Goal: Information Seeking & Learning: Learn about a topic

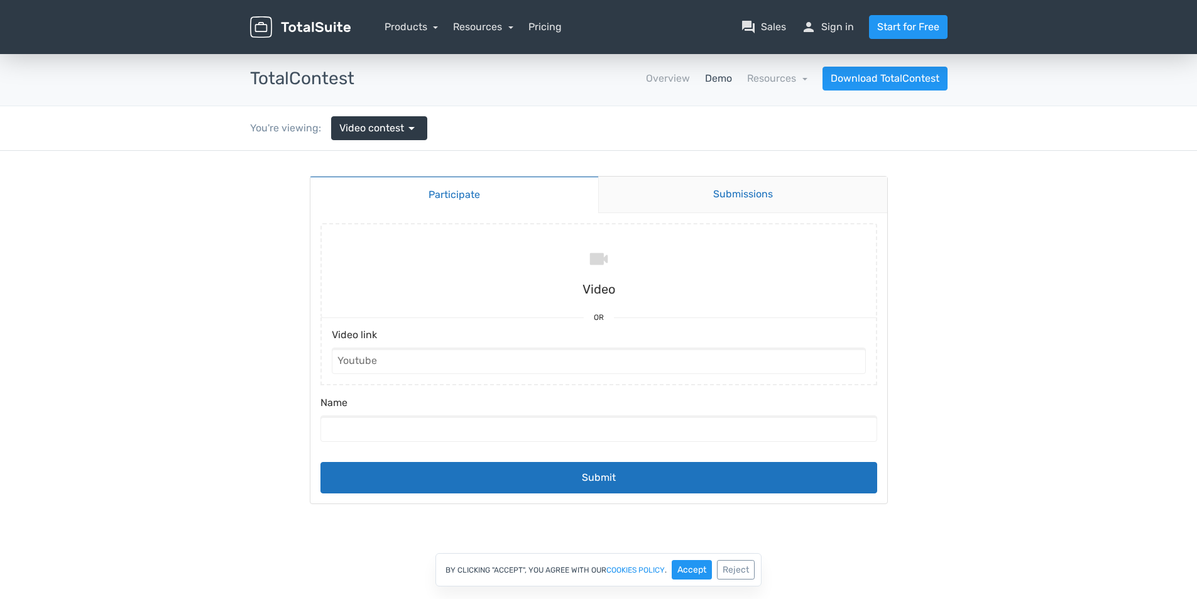
click at [735, 204] on link "Submissions" at bounding box center [742, 195] width 289 height 36
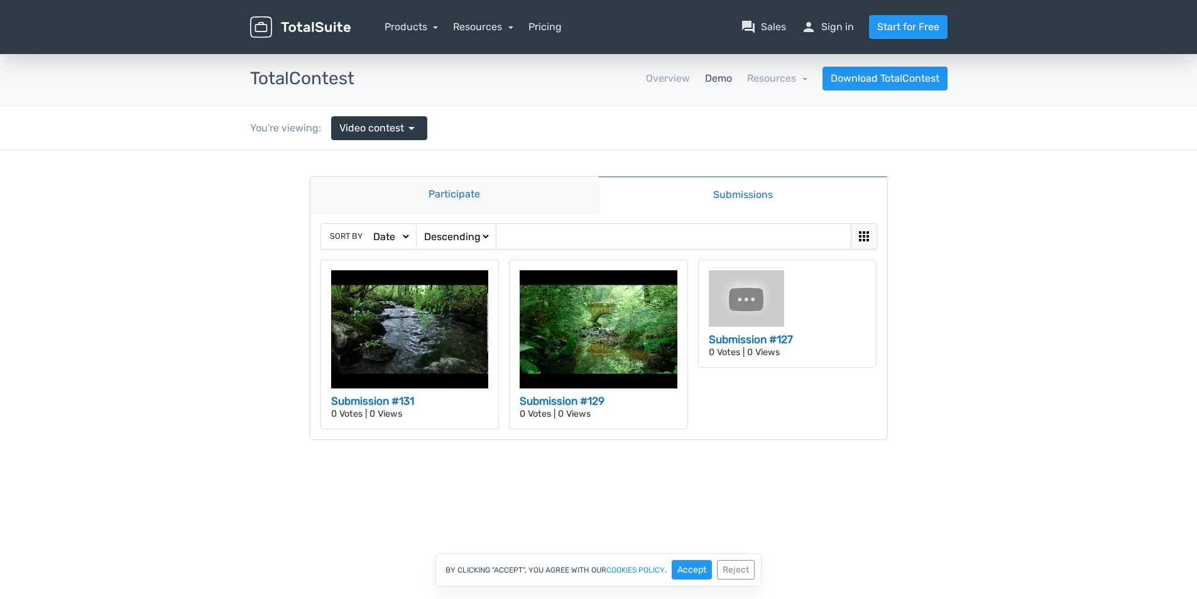
click at [428, 205] on link "Participate" at bounding box center [454, 195] width 289 height 36
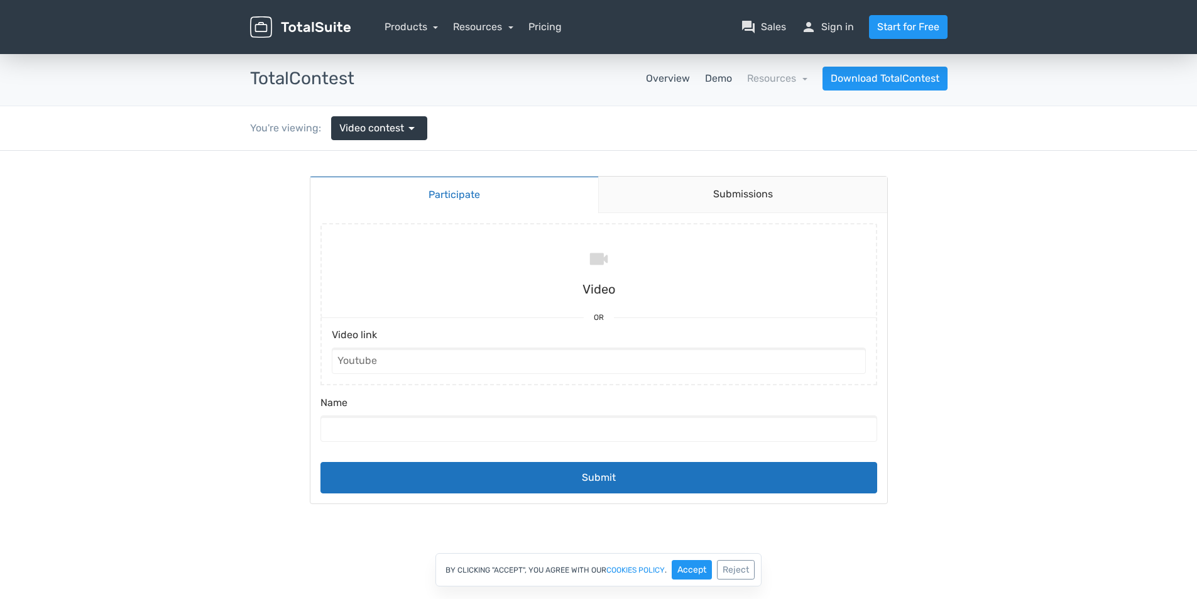
click at [662, 80] on link "Overview" at bounding box center [668, 78] width 44 height 15
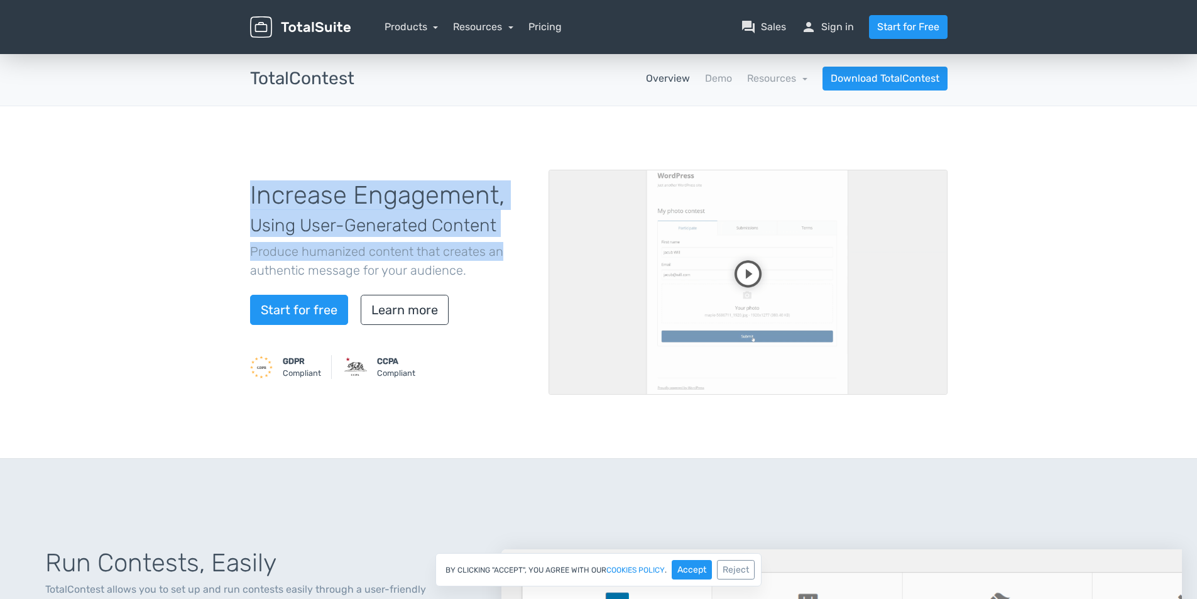
drag, startPoint x: 238, startPoint y: 198, endPoint x: 497, endPoint y: 260, distance: 266.3
click at [497, 260] on div "Increase Engagement, Using User-Generated Content Produce humanized content tha…" at bounding box center [598, 282] width 1197 height 353
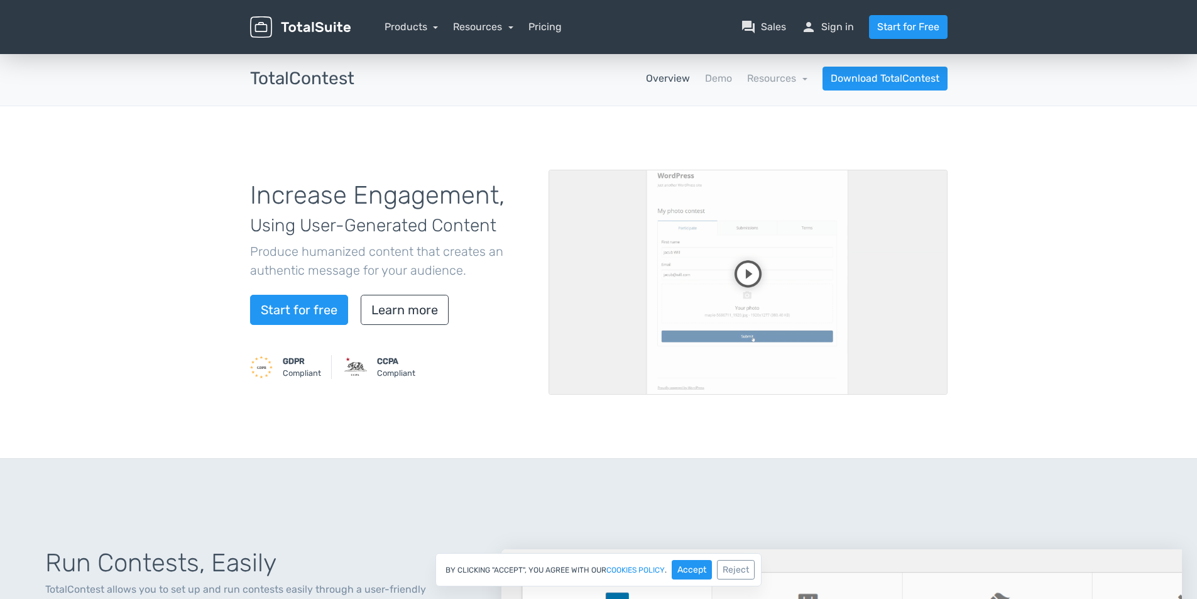
click at [86, 278] on div "Increase Engagement, Using User-Generated Content Produce humanized content tha…" at bounding box center [598, 282] width 1197 height 353
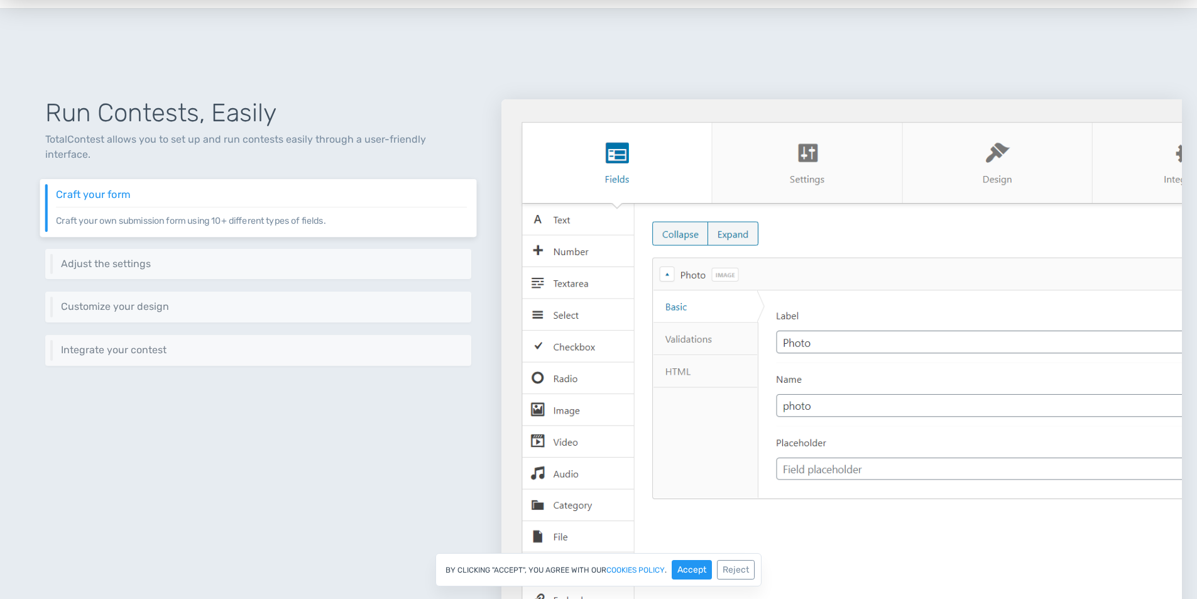
scroll to position [566, 0]
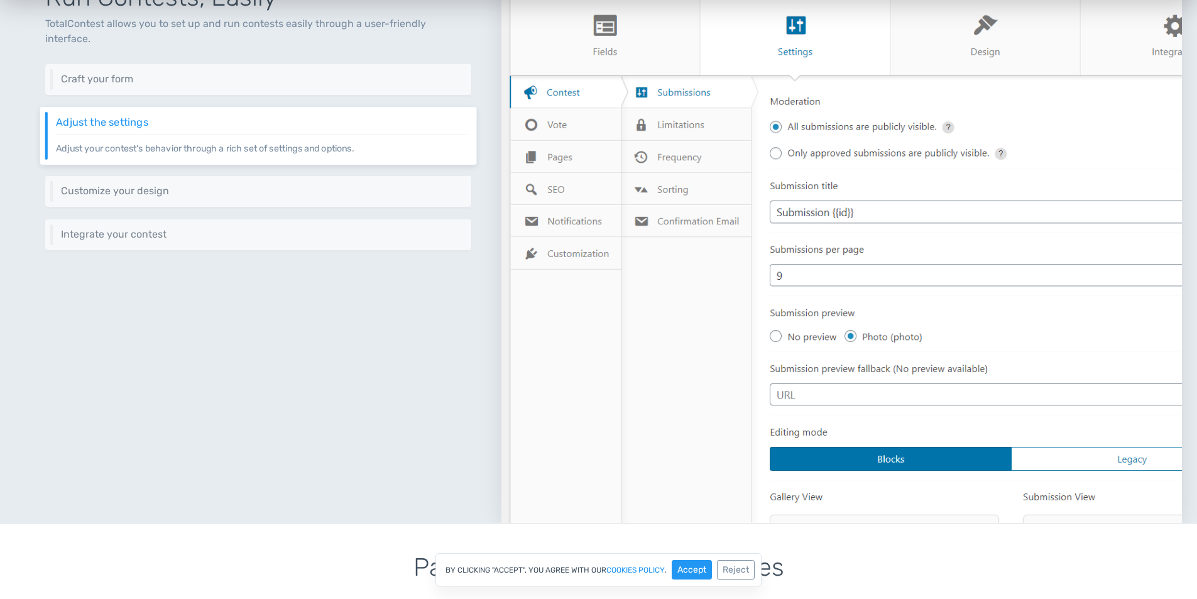
click at [537, 128] on img at bounding box center [842, 253] width 681 height 539
click at [544, 157] on img at bounding box center [842, 253] width 681 height 539
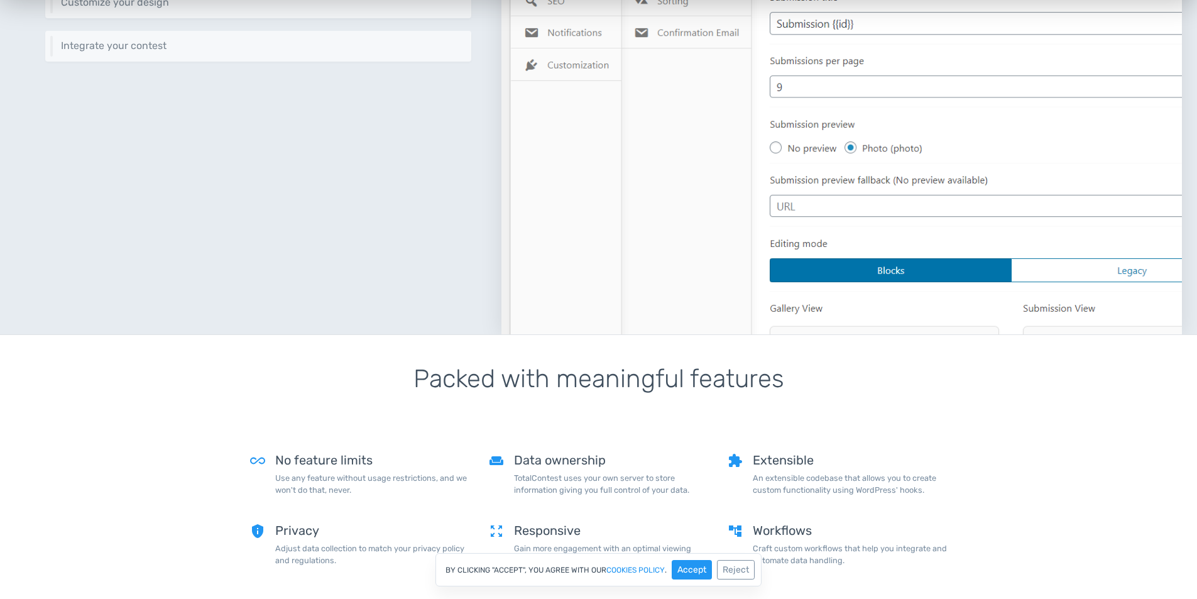
scroll to position [440, 0]
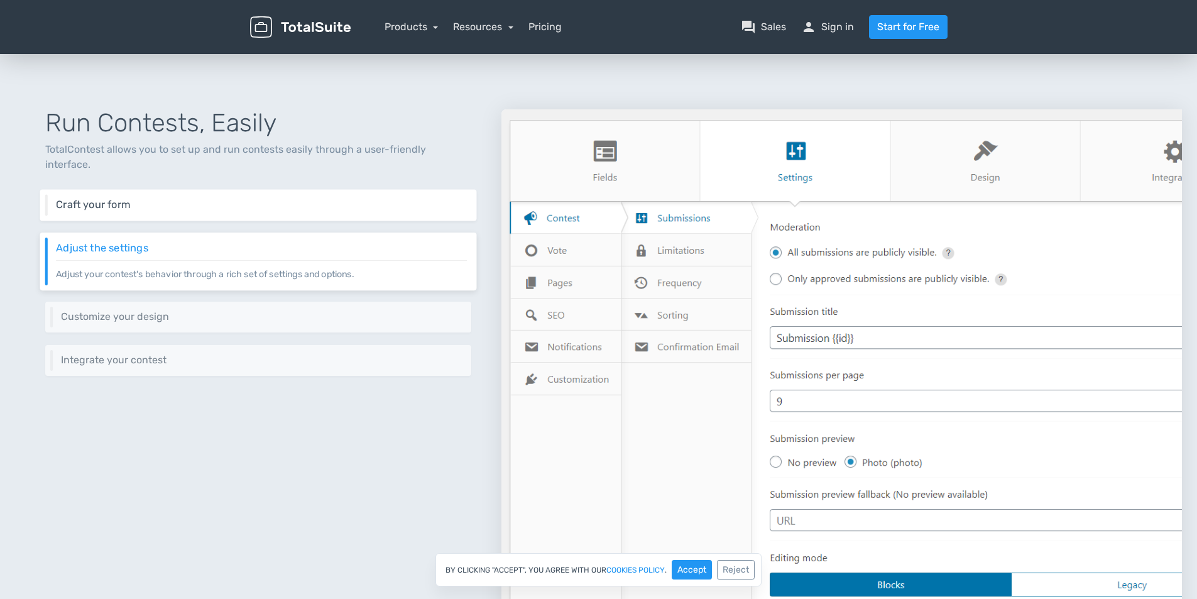
click at [144, 199] on h6 "Craft your form" at bounding box center [261, 204] width 411 height 11
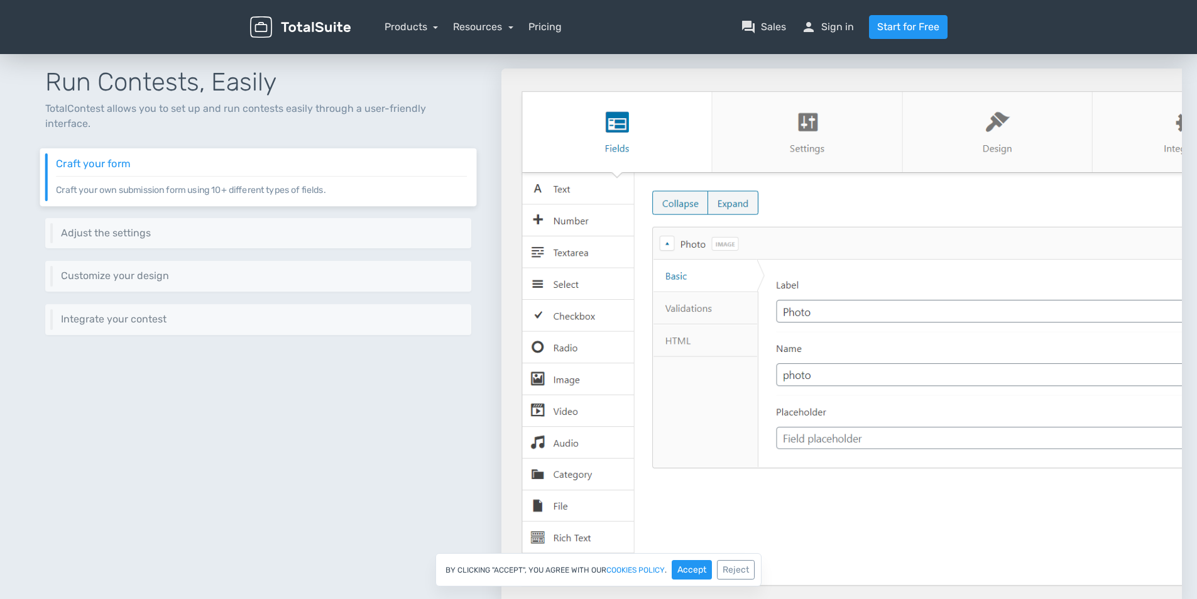
scroll to position [503, 0]
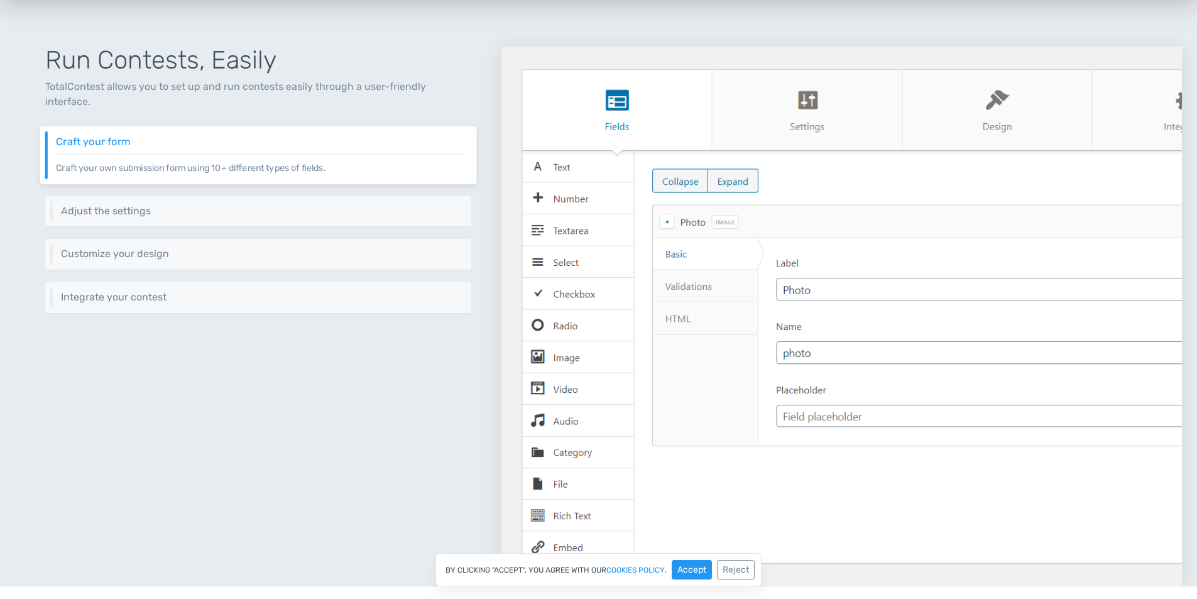
click at [841, 111] on img at bounding box center [842, 316] width 681 height 539
click at [1067, 113] on img at bounding box center [842, 316] width 681 height 539
click at [1143, 113] on img at bounding box center [842, 316] width 681 height 539
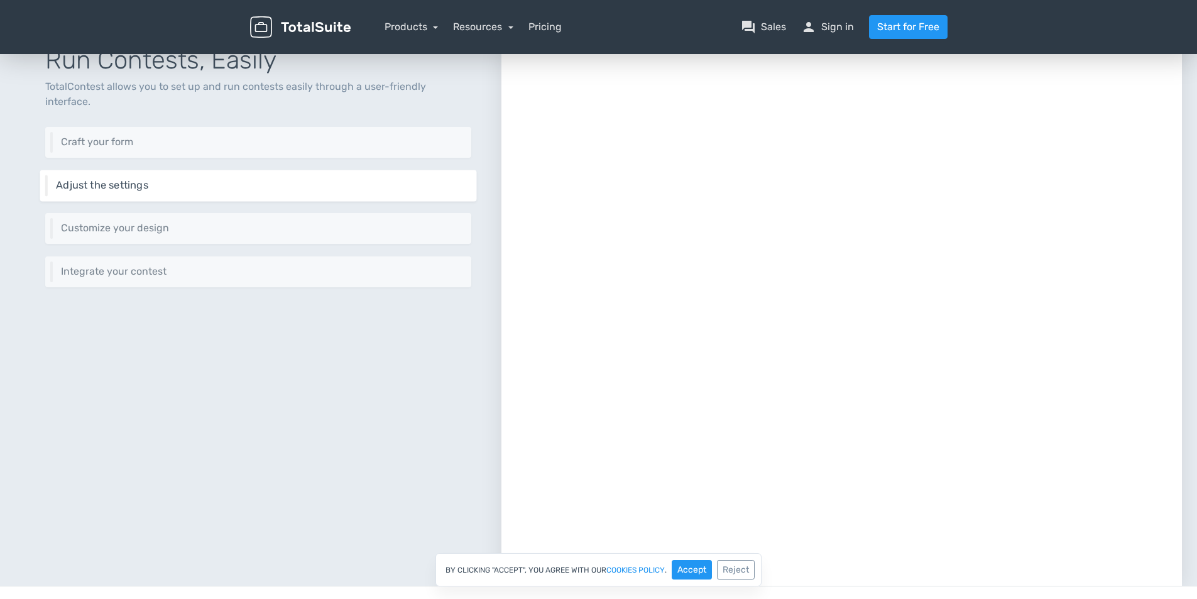
click at [289, 206] on div "Run Contests, Easily TotalContest allows you to set up and run contests easily …" at bounding box center [258, 300] width 486 height 569
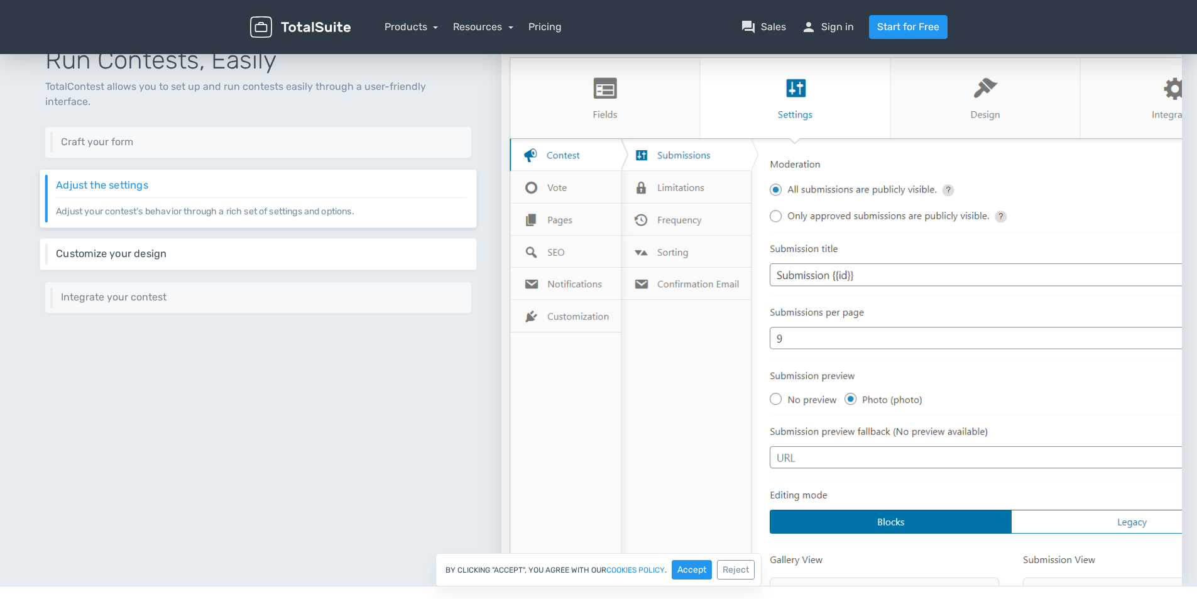
click at [209, 248] on h6 "Customize your design" at bounding box center [261, 253] width 411 height 11
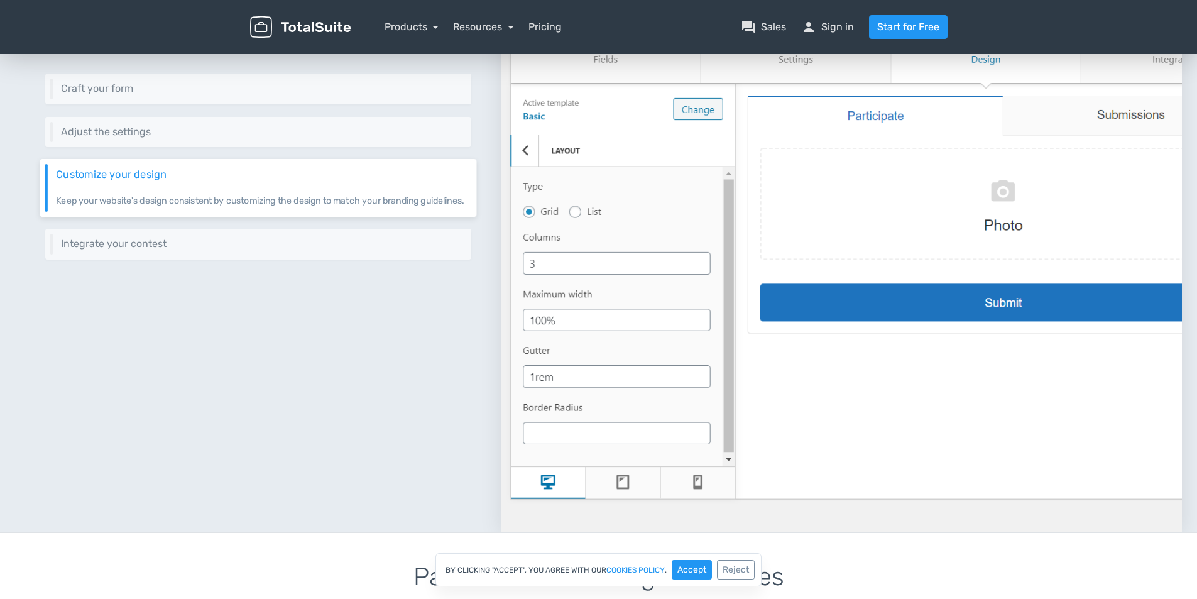
scroll to position [629, 0]
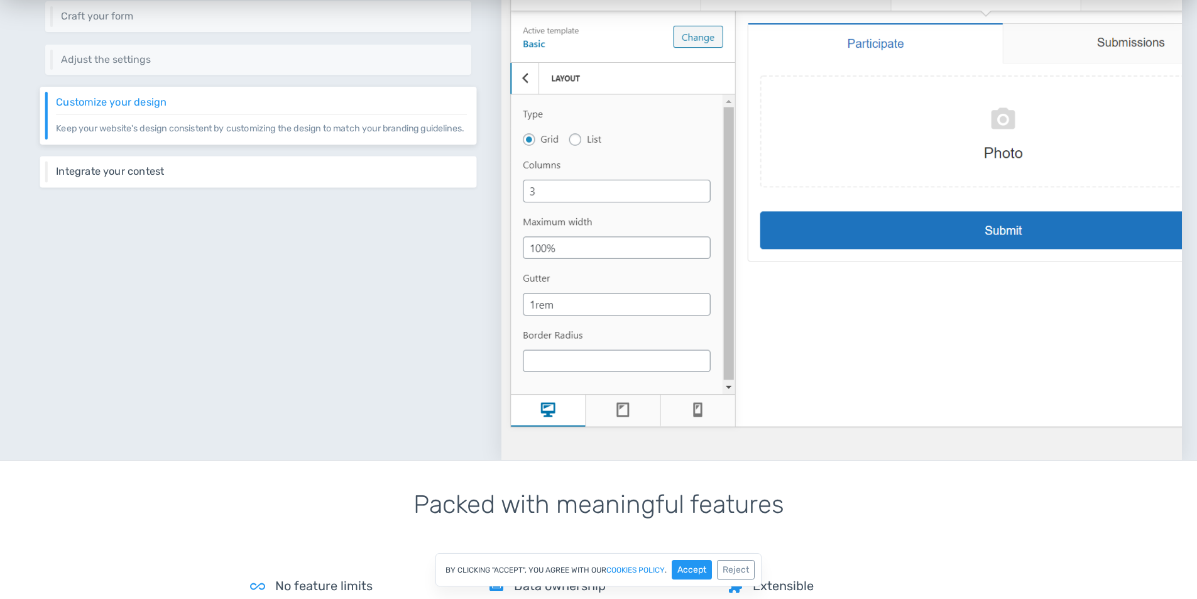
click at [213, 166] on h6 "Integrate your contest" at bounding box center [261, 171] width 411 height 11
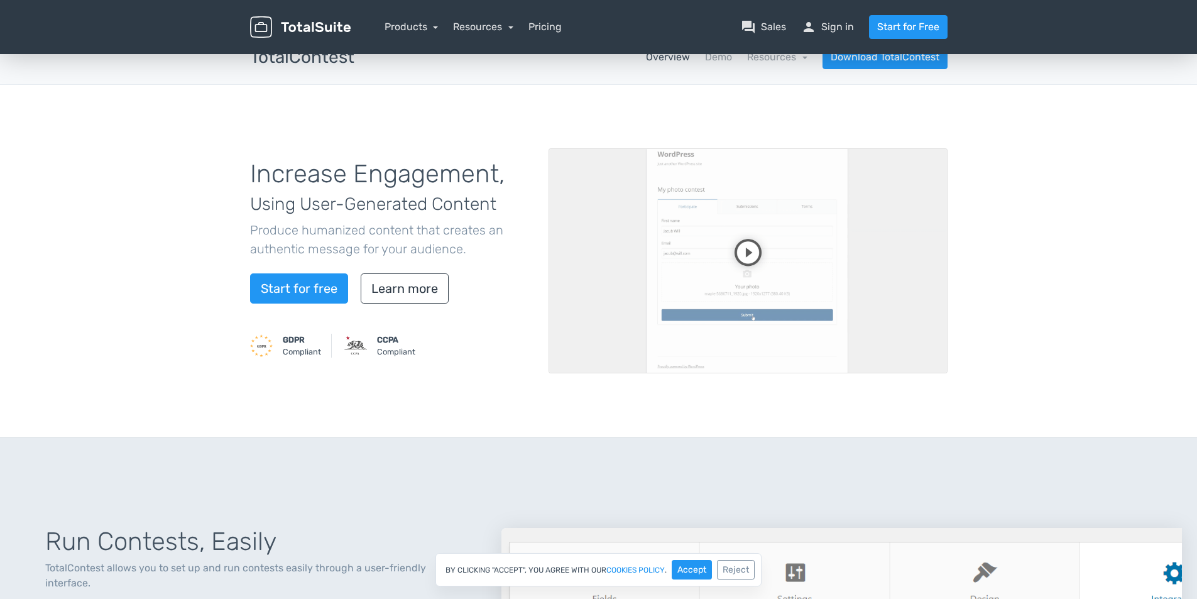
scroll to position [0, 0]
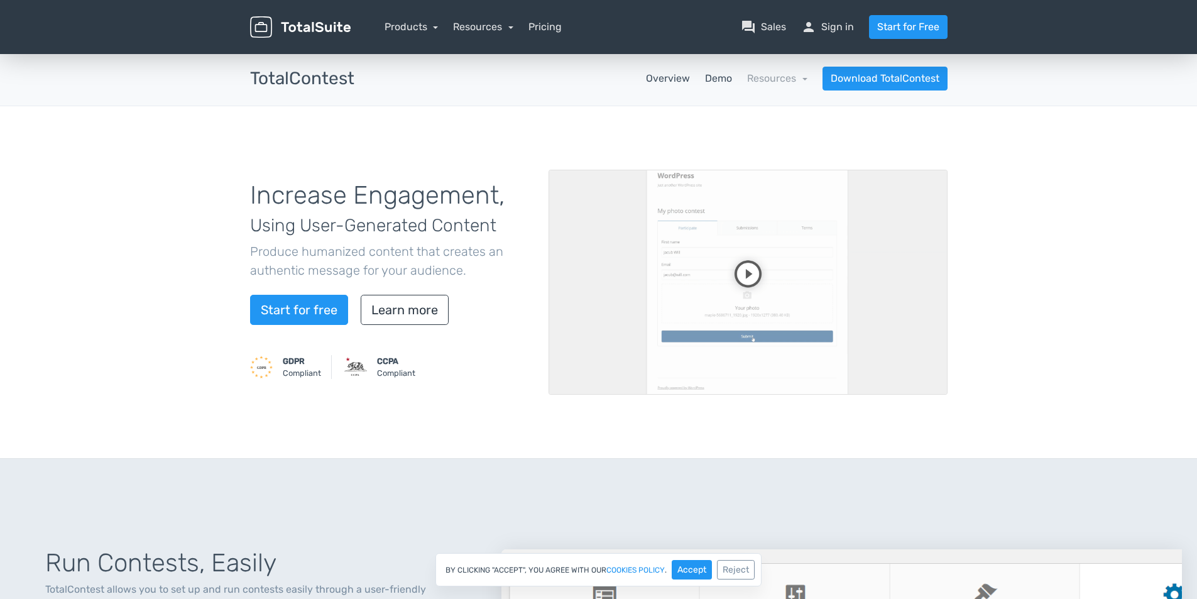
click at [706, 79] on link "Demo" at bounding box center [718, 78] width 27 height 15
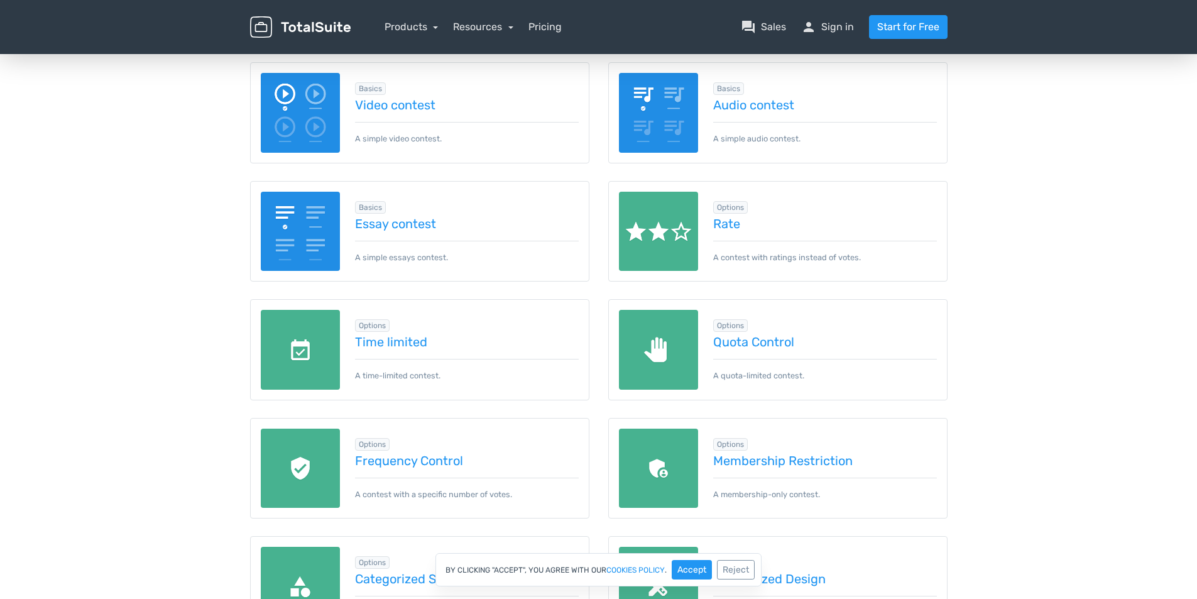
scroll to position [47, 0]
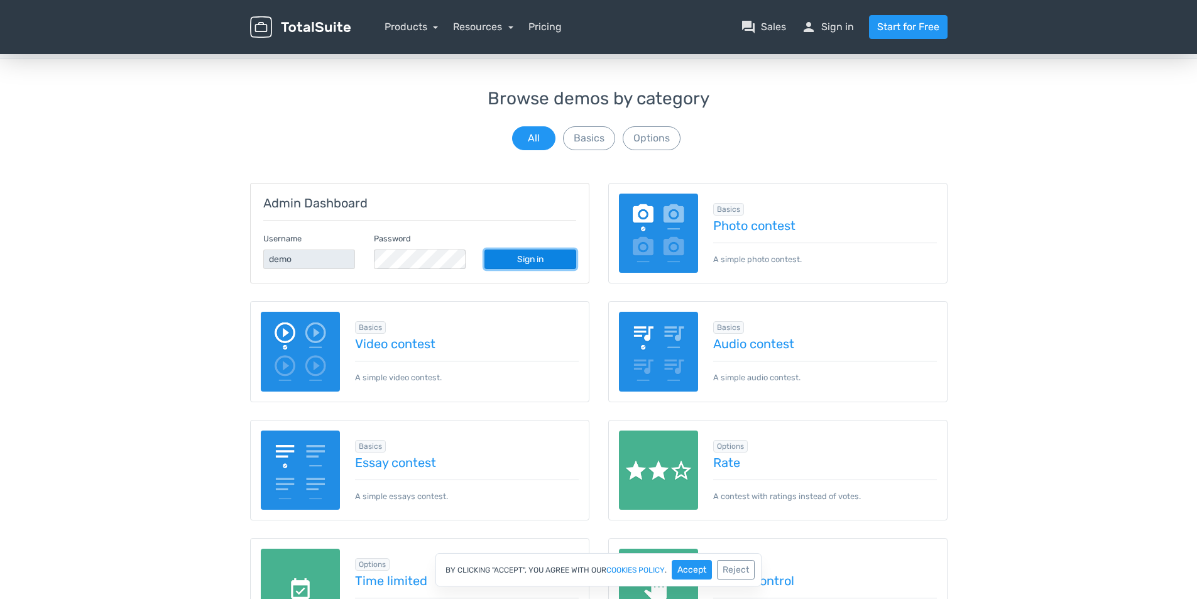
click at [528, 259] on link "Sign in" at bounding box center [531, 259] width 92 height 19
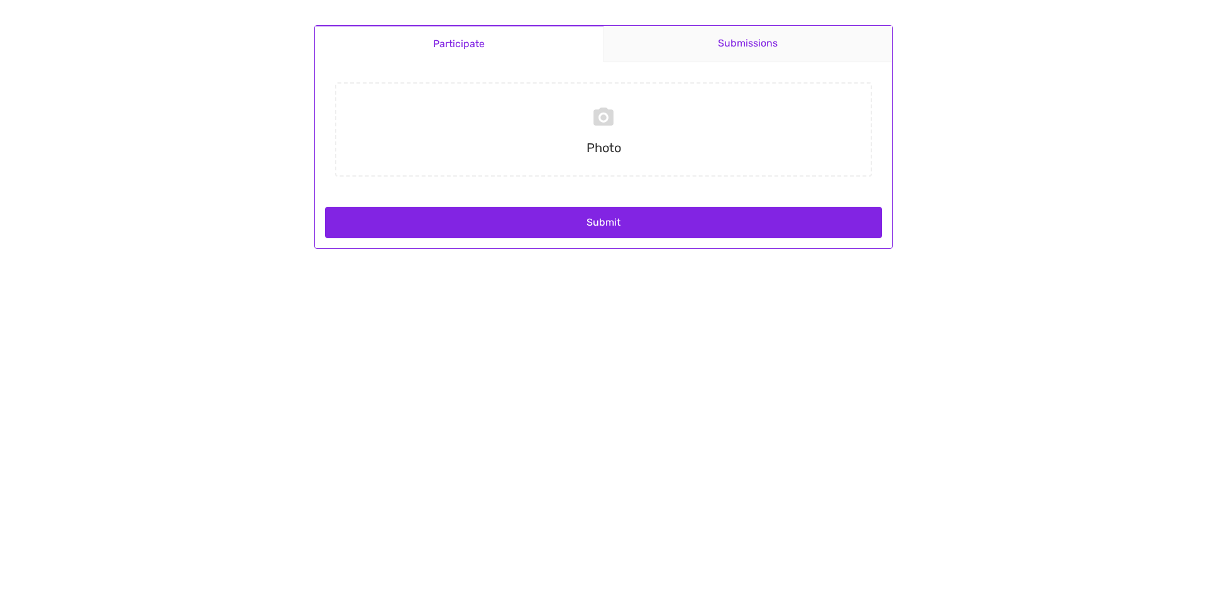
click at [700, 44] on link "Submissions" at bounding box center [747, 44] width 289 height 36
